Goal: Find specific page/section: Find specific page/section

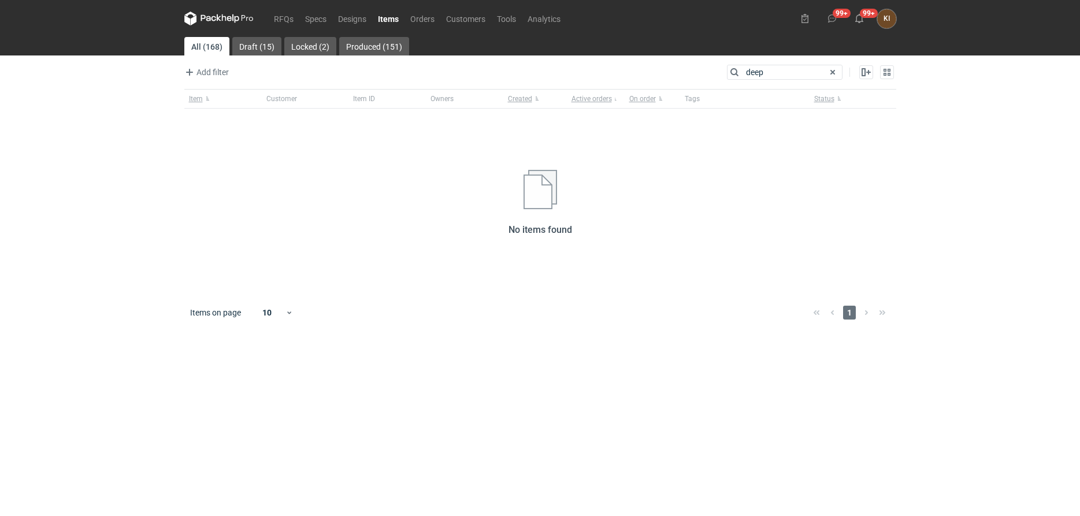
click at [471, 318] on div "Items on page 10 1" at bounding box center [540, 312] width 712 height 37
click at [267, 43] on link "Draft (15)" at bounding box center [256, 46] width 49 height 18
click at [221, 46] on link "All (168)" at bounding box center [206, 46] width 44 height 18
click at [780, 67] on input "deep" at bounding box center [785, 72] width 114 height 14
click at [287, 19] on link "RFQs" at bounding box center [283, 19] width 31 height 14
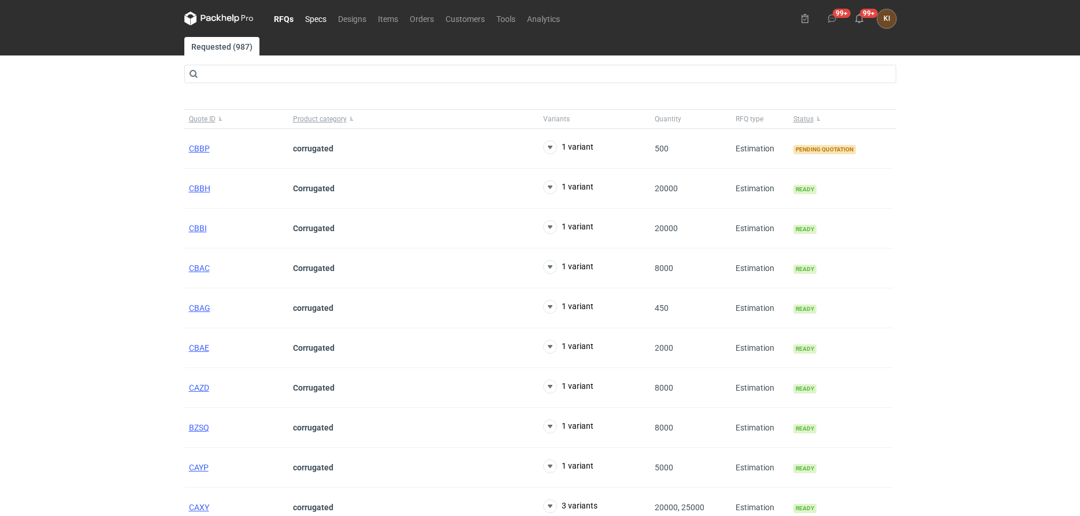
click at [321, 19] on link "Specs" at bounding box center [315, 19] width 33 height 14
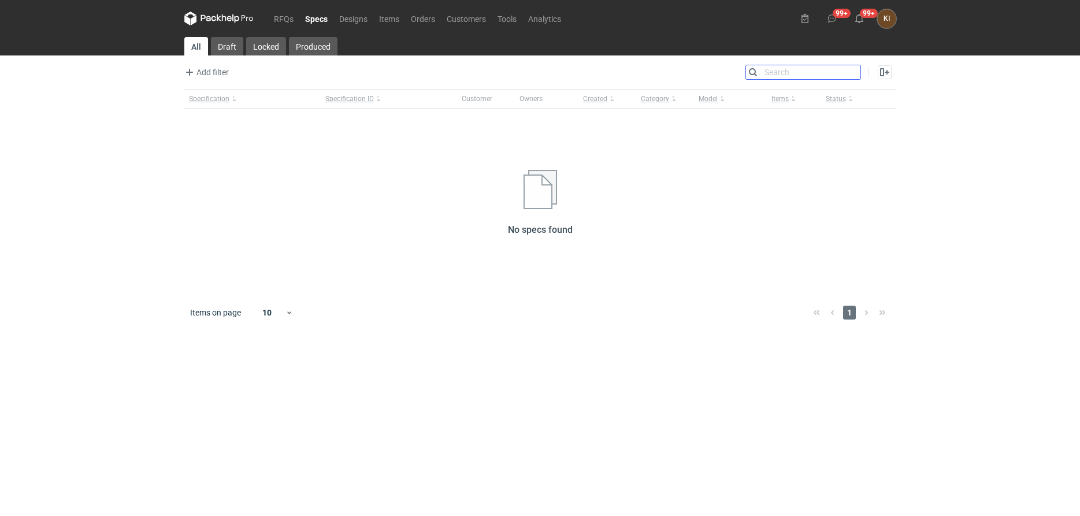
click at [852, 70] on input "Search" at bounding box center [803, 72] width 114 height 14
type input "deep"
click at [343, 17] on link "Designs" at bounding box center [354, 19] width 40 height 14
click at [383, 16] on link "Items" at bounding box center [389, 19] width 32 height 14
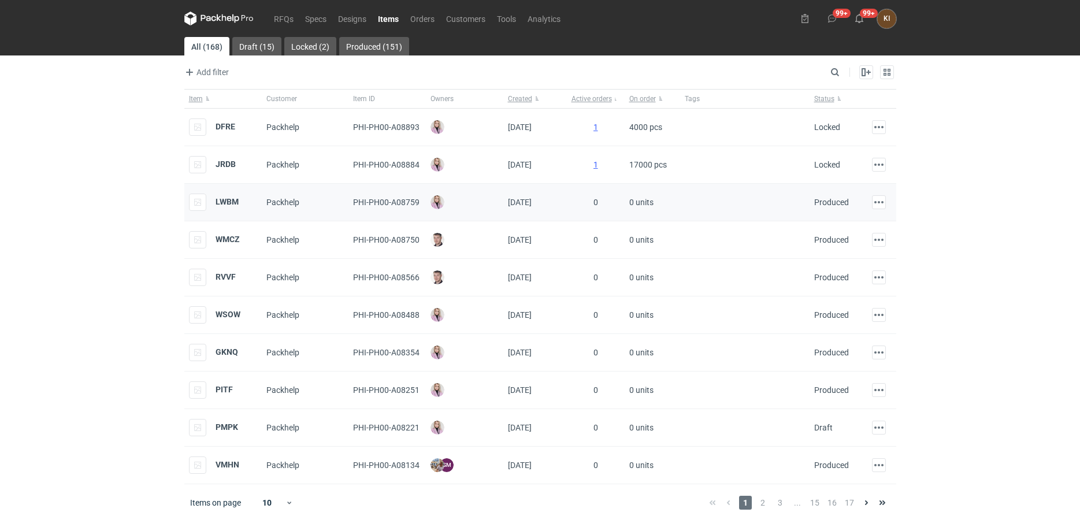
scroll to position [5, 0]
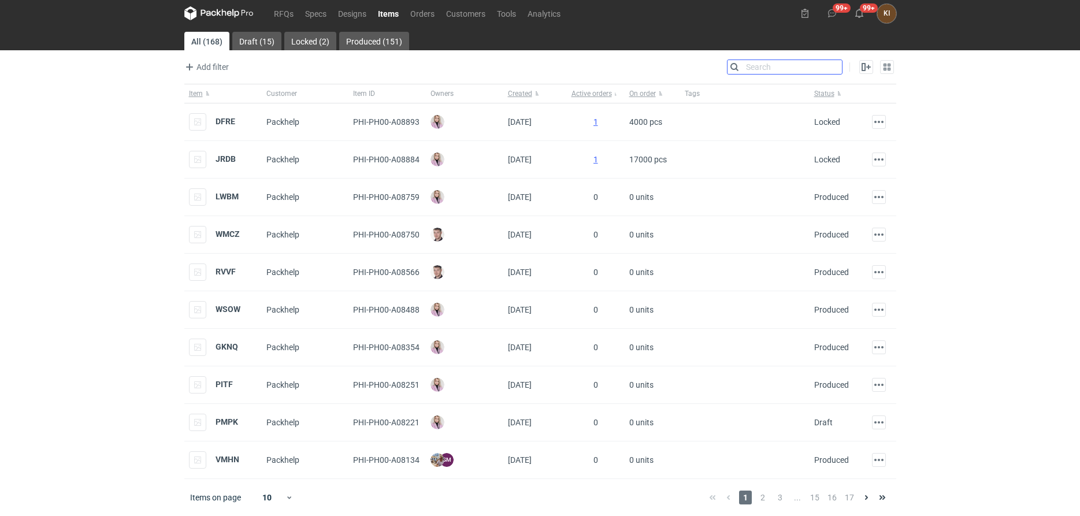
click at [837, 68] on input "Search" at bounding box center [785, 67] width 114 height 14
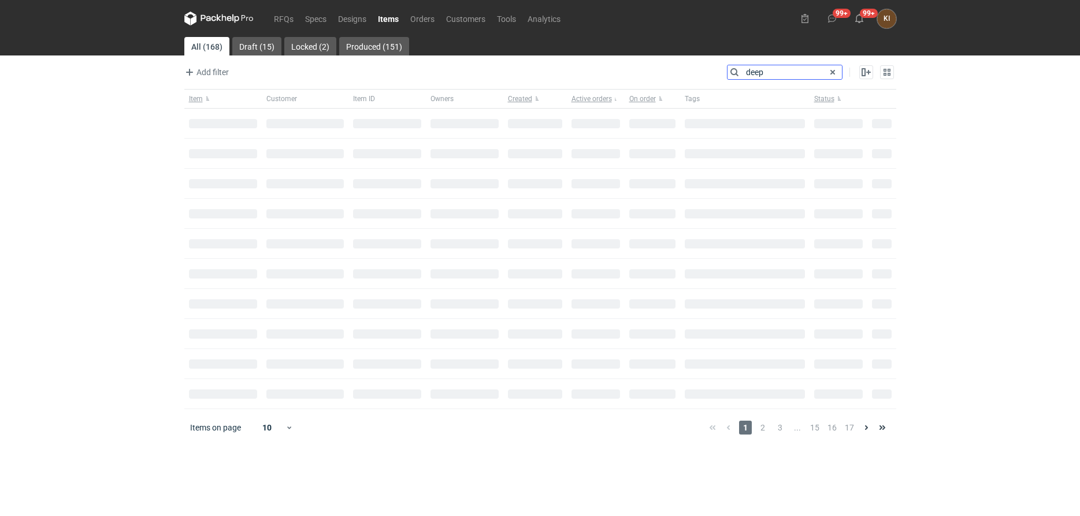
type input "deep"
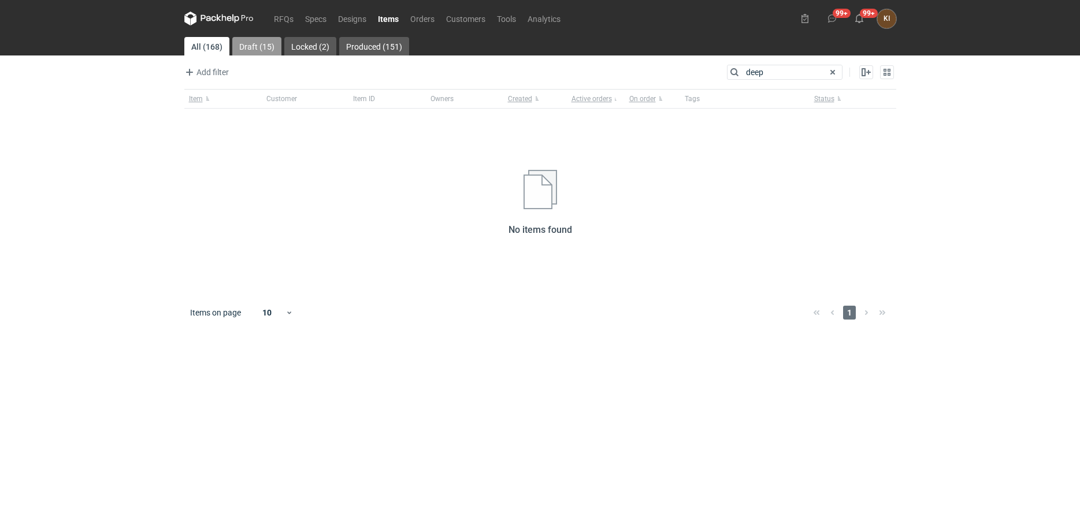
click at [247, 45] on link "Draft (15)" at bounding box center [256, 46] width 49 height 18
click at [298, 45] on link "Locked (2)" at bounding box center [309, 46] width 52 height 18
click at [839, 16] on button "99+" at bounding box center [832, 18] width 18 height 18
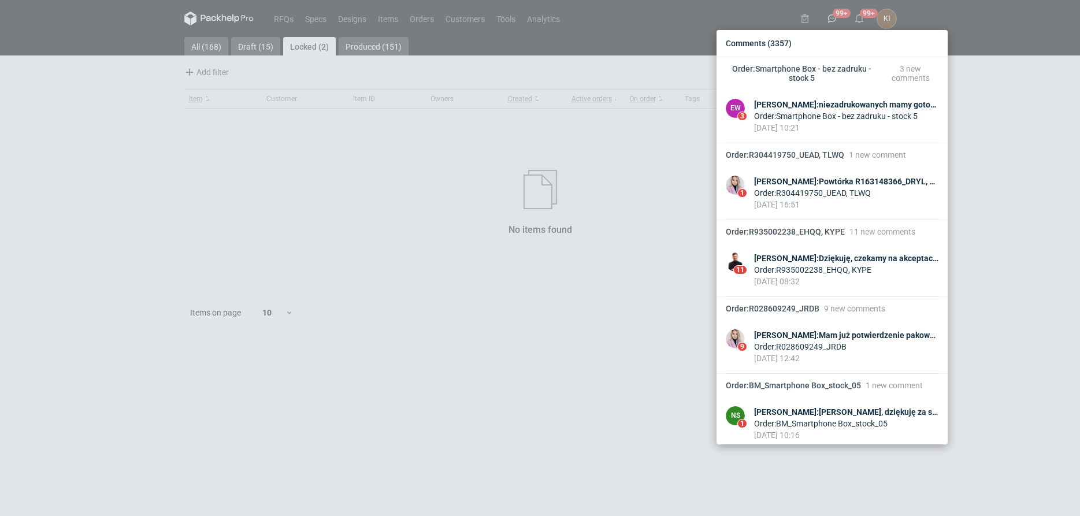
click at [987, 140] on div "Comments (3357) Order : Smartphone Box - bez zadruku - stock 5 3 new comments E…" at bounding box center [540, 258] width 1080 height 516
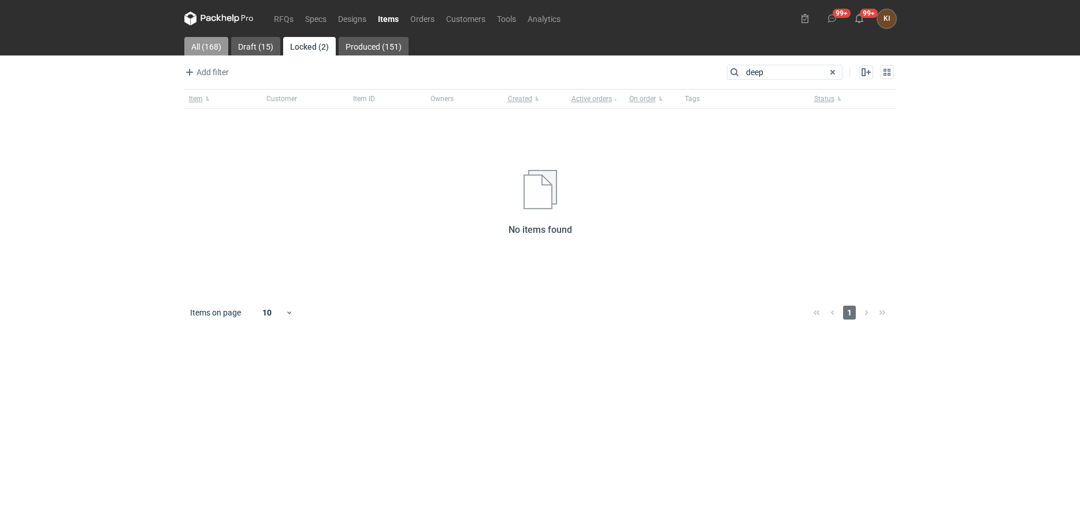
click at [191, 43] on link "All (168)" at bounding box center [206, 46] width 44 height 18
click at [221, 14] on icon at bounding box center [218, 19] width 69 height 14
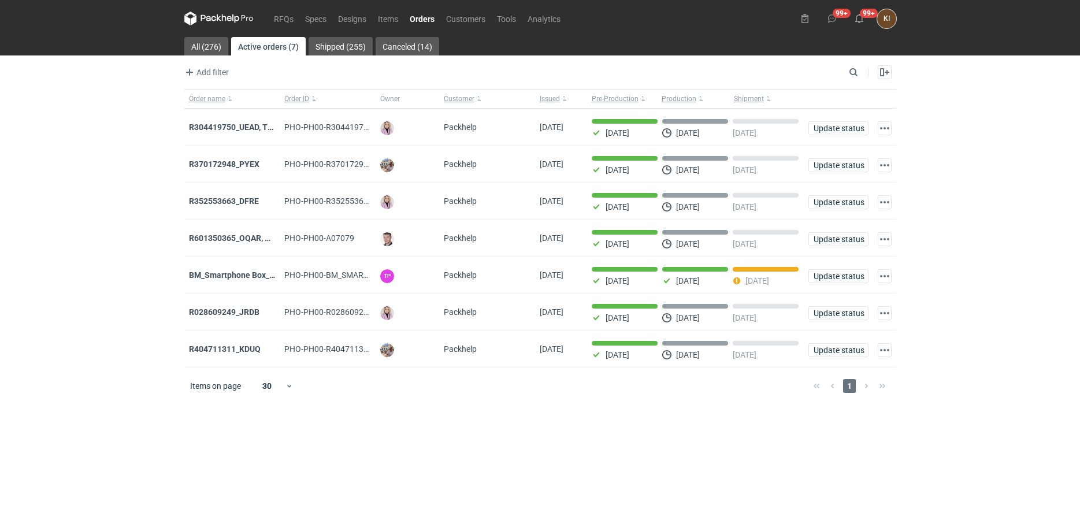
click at [890, 18] on figcaption "KI" at bounding box center [887, 18] width 19 height 19
